Goal: Task Accomplishment & Management: Manage account settings

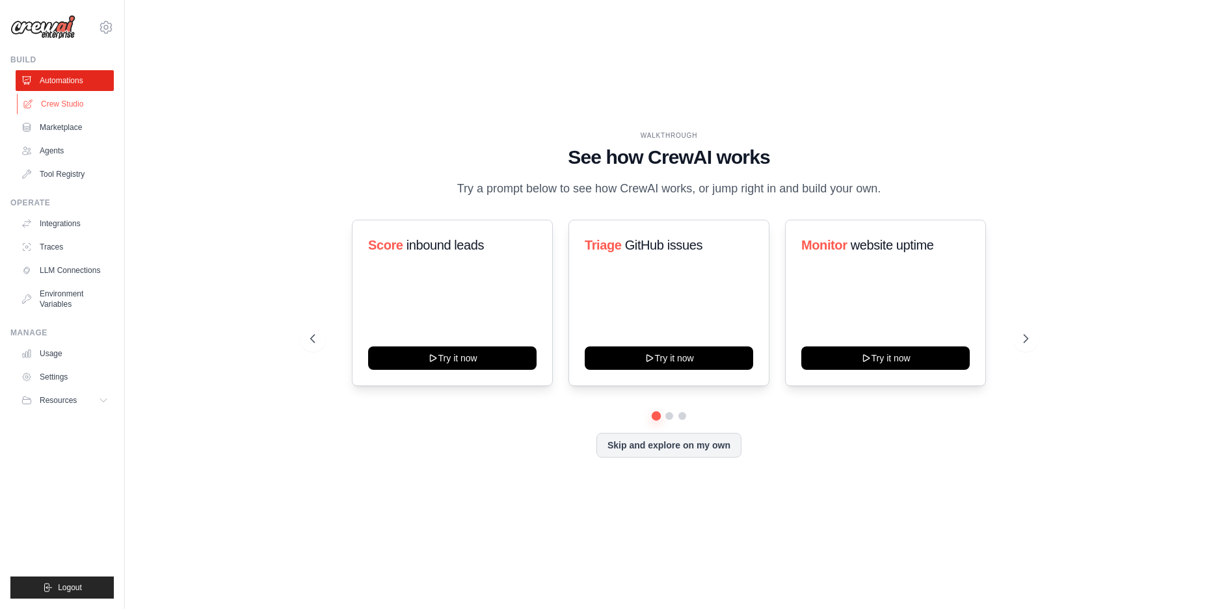
click at [63, 104] on link "Crew Studio" at bounding box center [66, 104] width 98 height 21
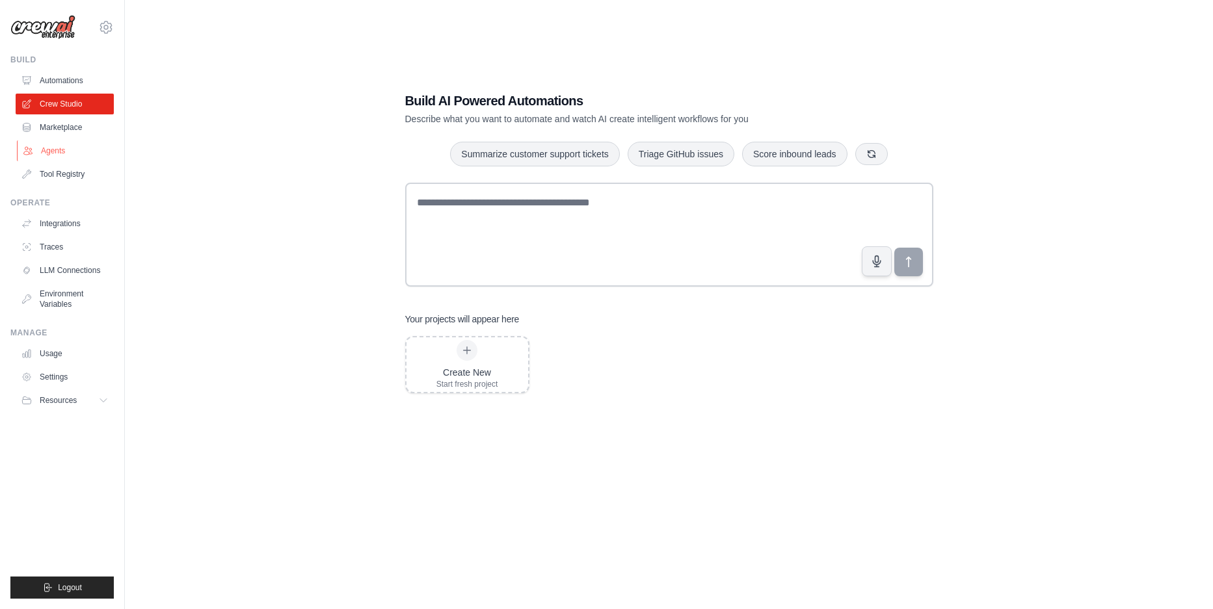
click at [62, 154] on link "Agents" at bounding box center [66, 150] width 98 height 21
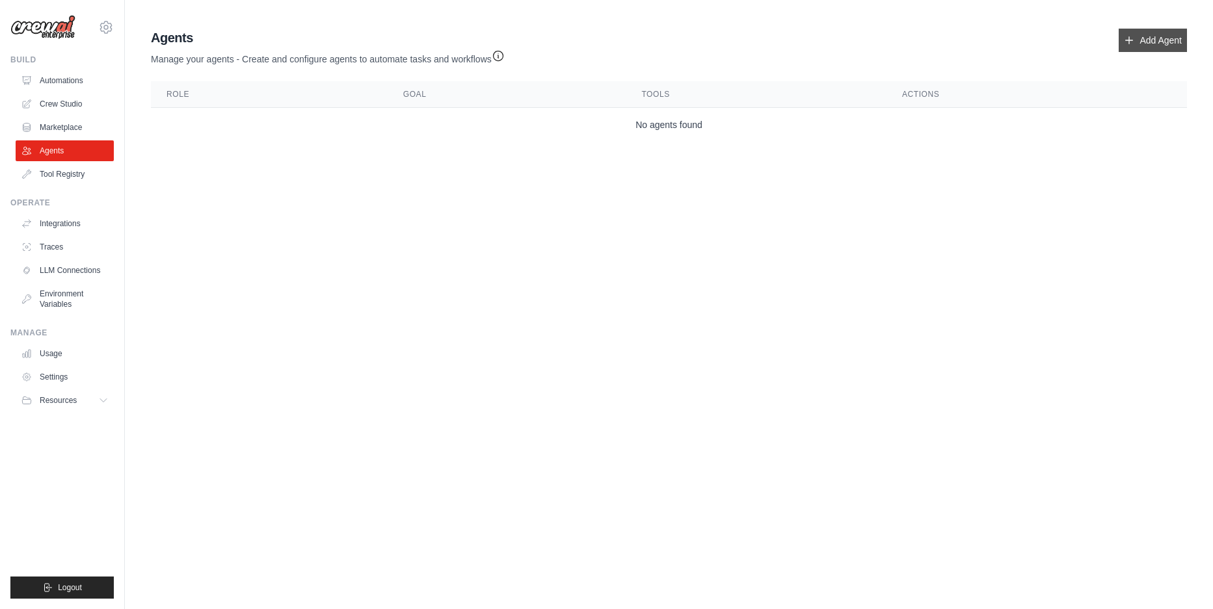
click at [1146, 46] on link "Add Agent" at bounding box center [1152, 40] width 68 height 23
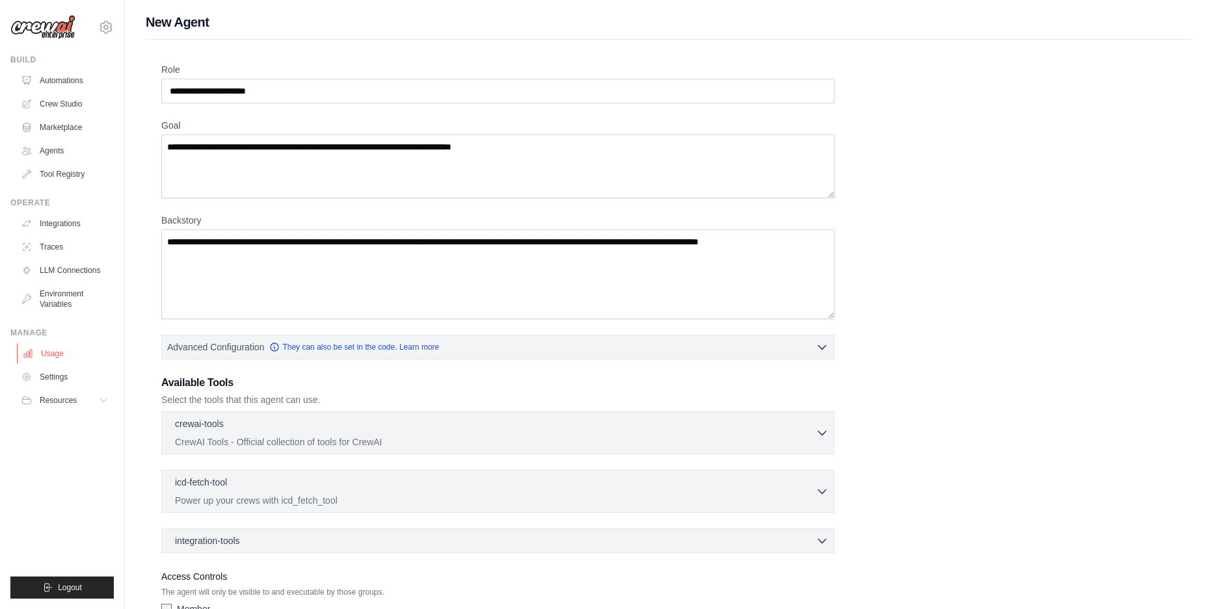
click at [59, 363] on link "Usage" at bounding box center [66, 353] width 98 height 21
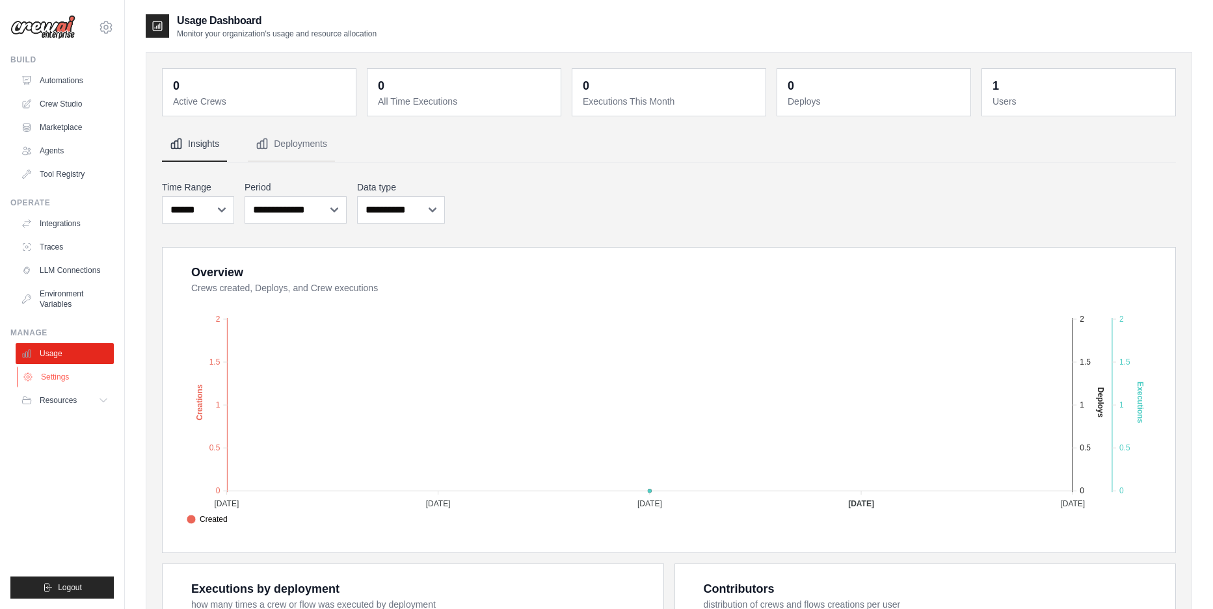
click at [60, 381] on link "Settings" at bounding box center [66, 377] width 98 height 21
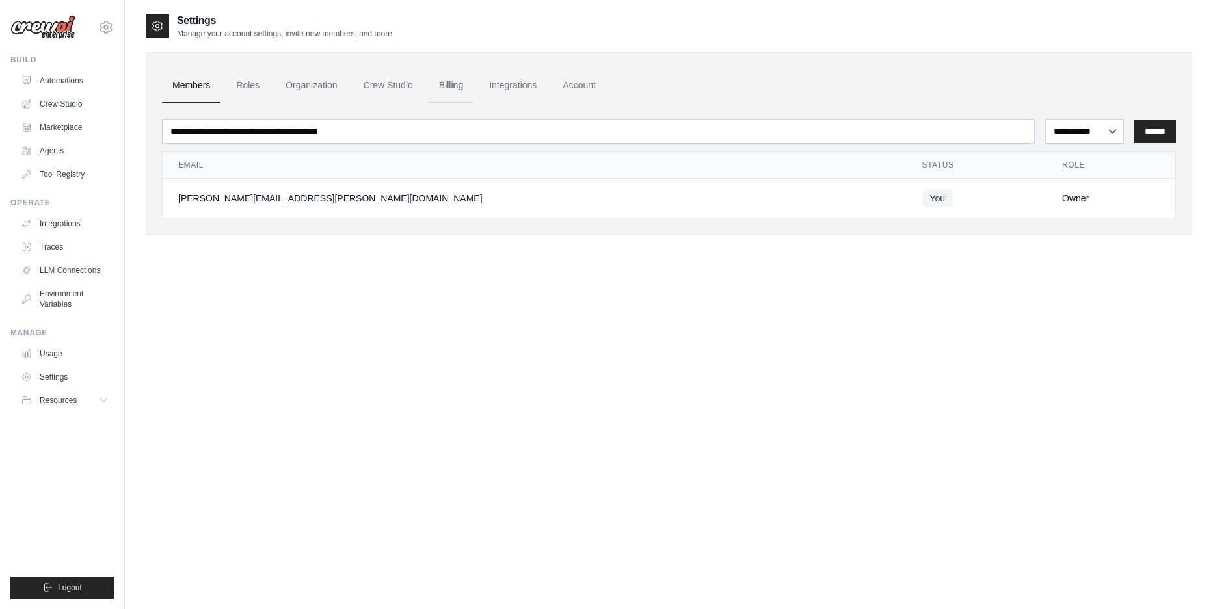
click at [460, 87] on link "Billing" at bounding box center [450, 85] width 45 height 35
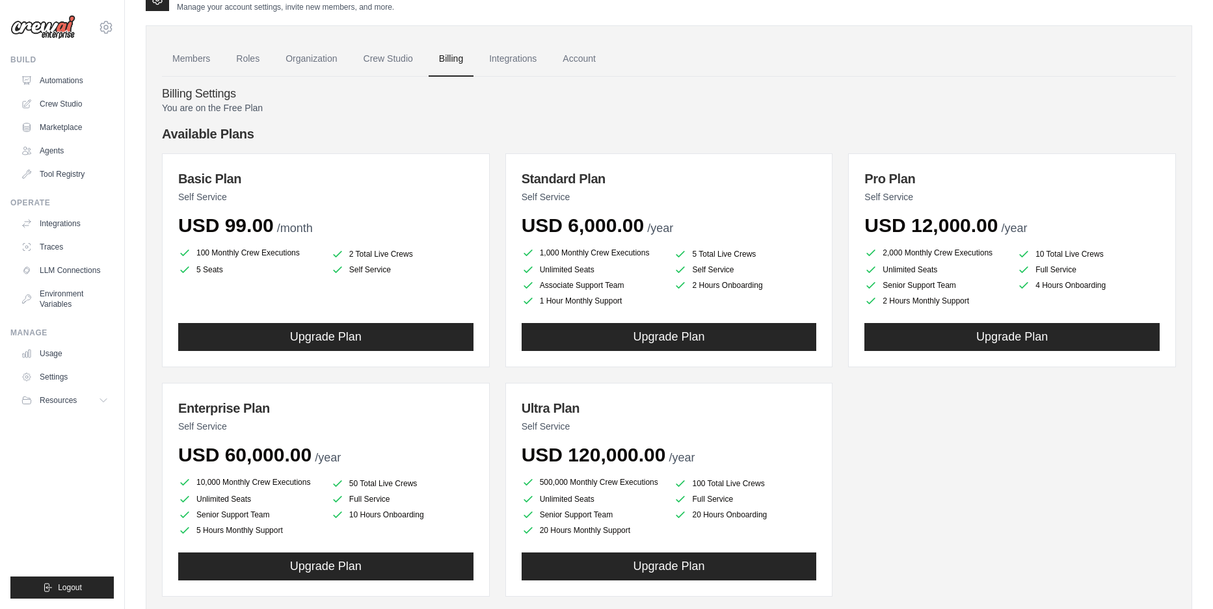
scroll to position [29, 0]
